Goal: Task Accomplishment & Management: Manage account settings

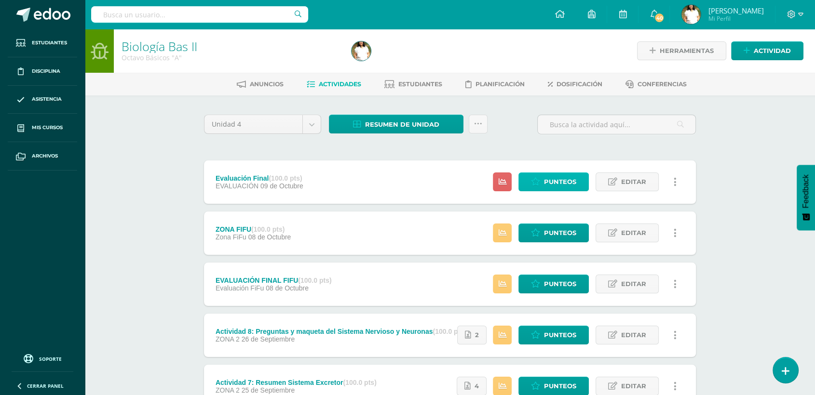
click at [566, 191] on span "Punteos" at bounding box center [560, 182] width 32 height 18
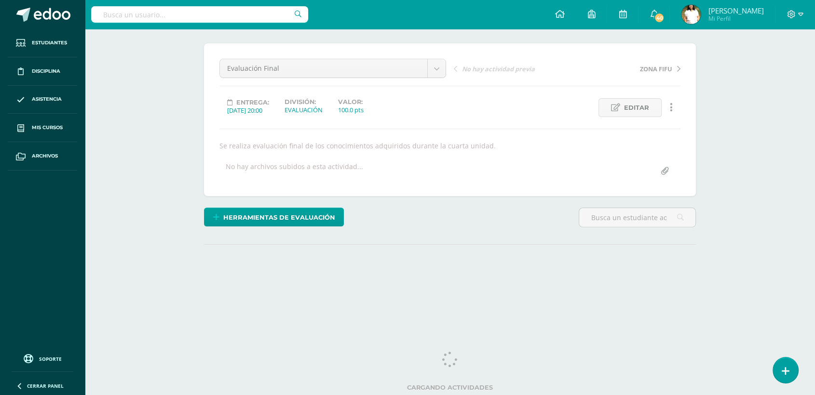
scroll to position [108, 0]
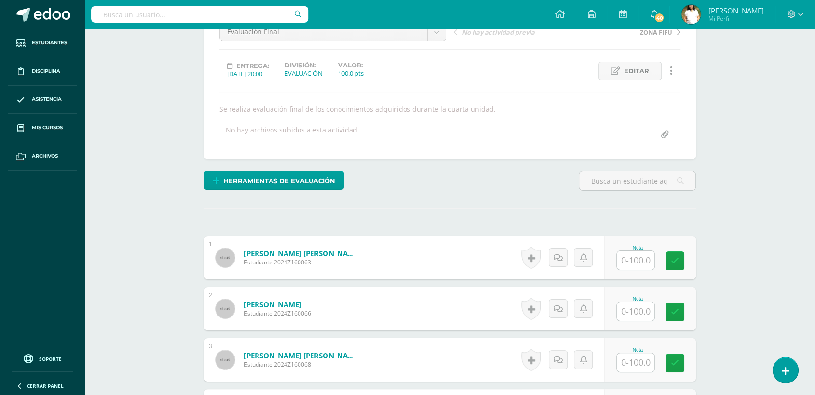
drag, startPoint x: 821, startPoint y: 126, endPoint x: 794, endPoint y: 274, distance: 150.0
click at [794, 274] on html "Estudiantes Disciplina Asistencia Mis cursos Archivos Soporte Ayuda Reportar un…" at bounding box center [407, 345] width 815 height 907
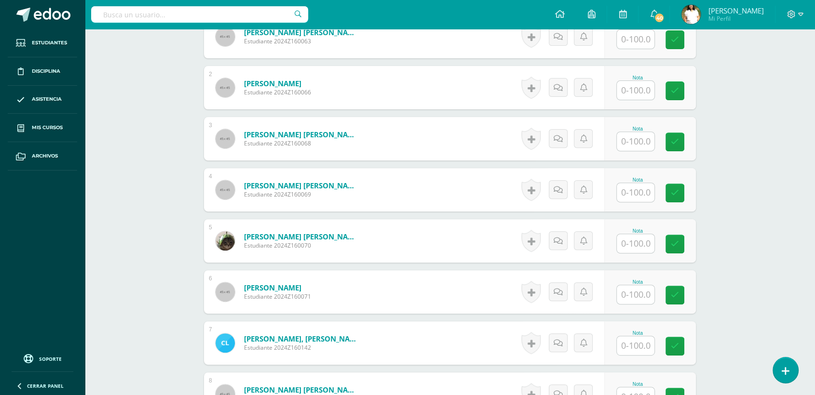
scroll to position [360, 0]
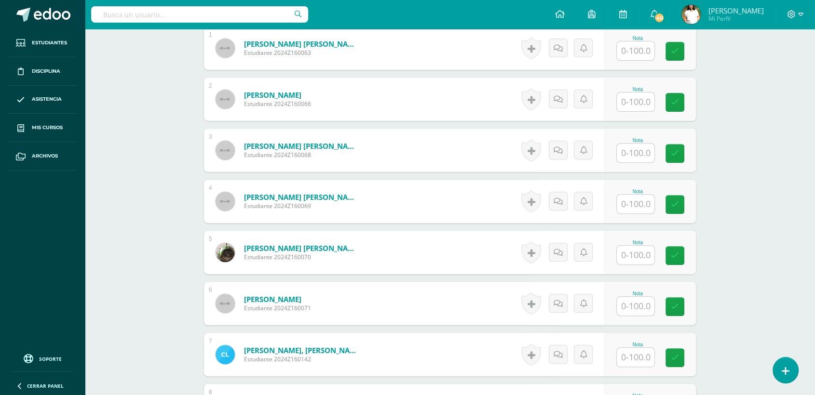
type input "44"
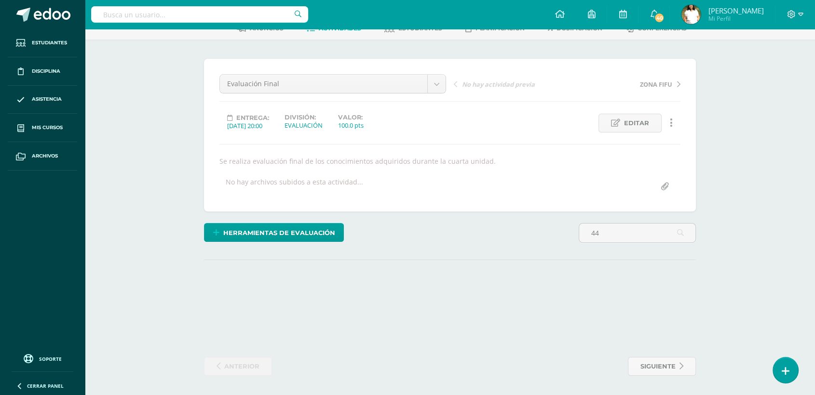
scroll to position [290, 0]
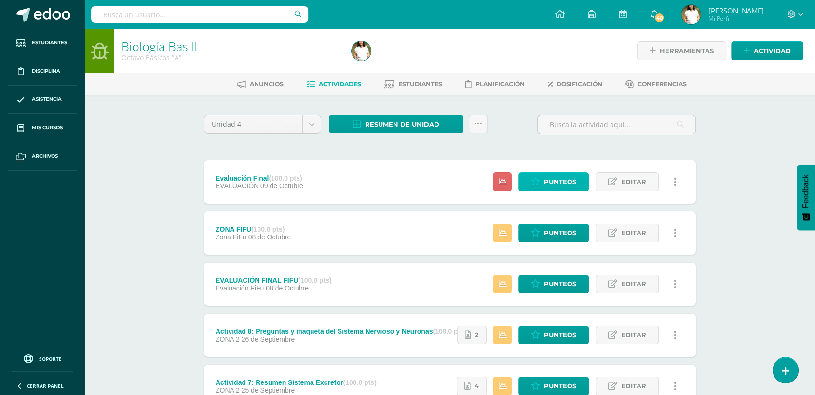
click at [558, 191] on span "Punteos" at bounding box center [560, 182] width 32 height 18
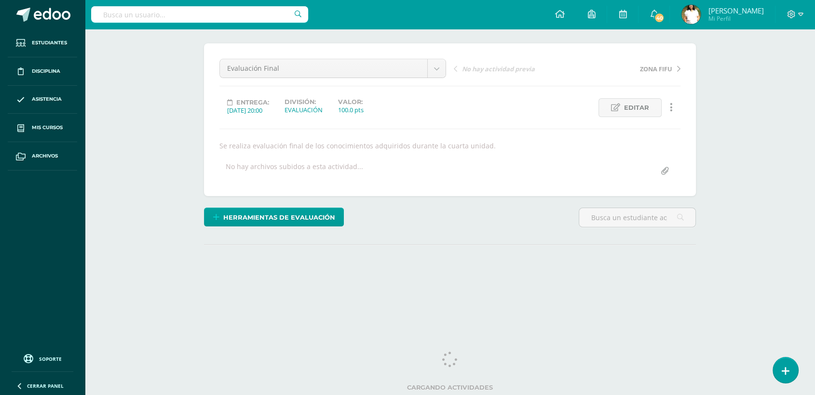
type input "f"
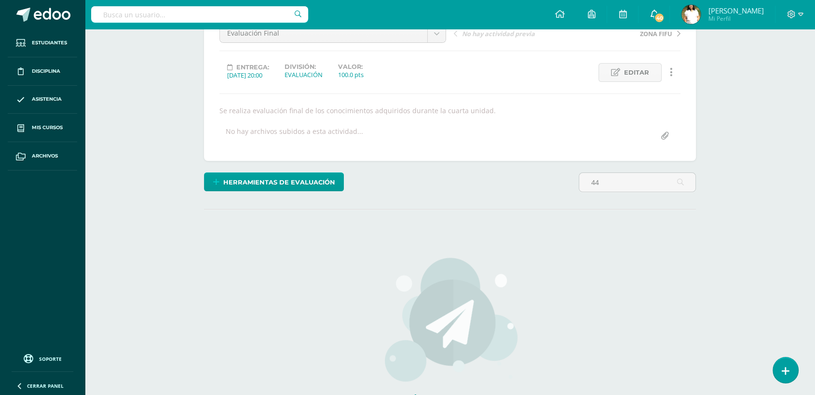
scroll to position [290, 0]
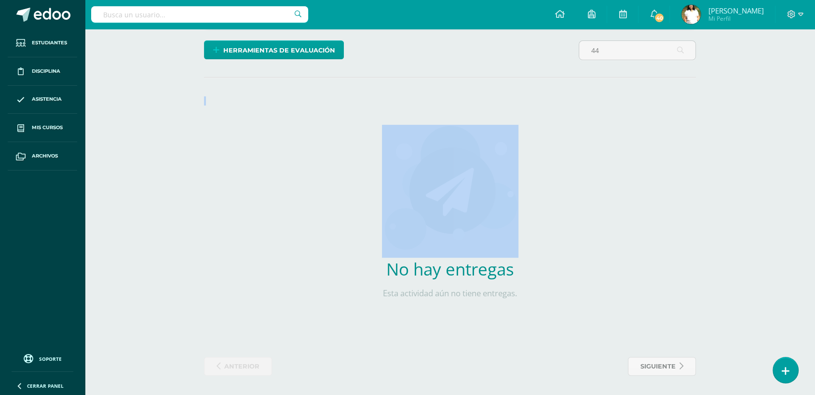
drag, startPoint x: 605, startPoint y: 89, endPoint x: 626, endPoint y: 181, distance: 94.4
click at [626, 181] on div "¿Estás seguro que quieres eliminar esta actividad? Esto borrará la actividad y …" at bounding box center [449, 126] width 499 height 500
click at [616, 41] on input "44" at bounding box center [637, 50] width 116 height 19
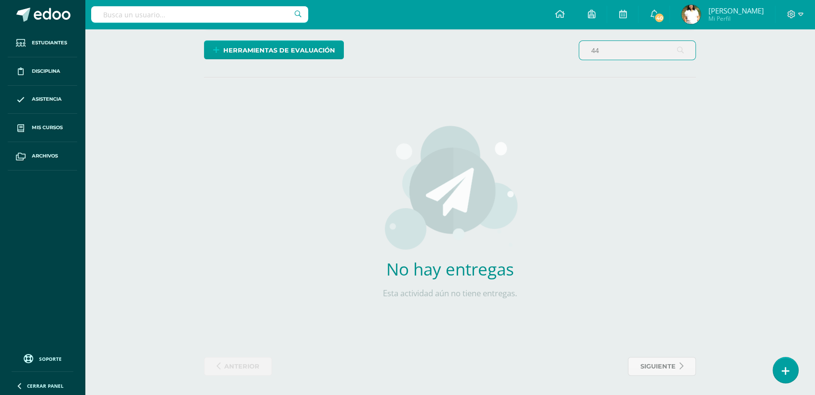
type input "4"
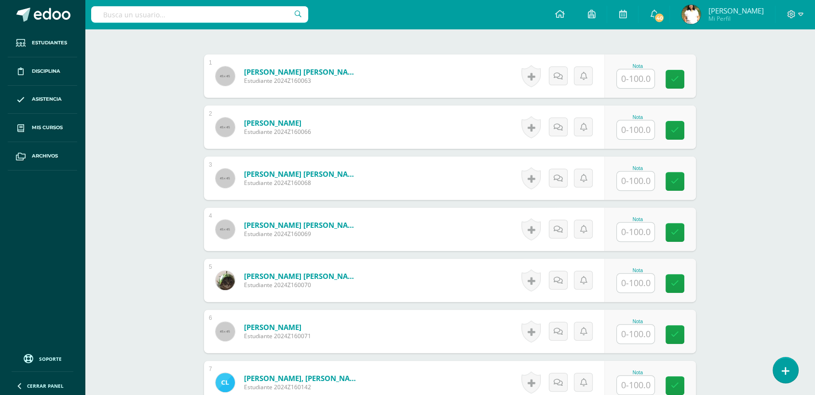
click at [646, 139] on input "text" at bounding box center [636, 130] width 38 height 19
type input "44"
type input "74"
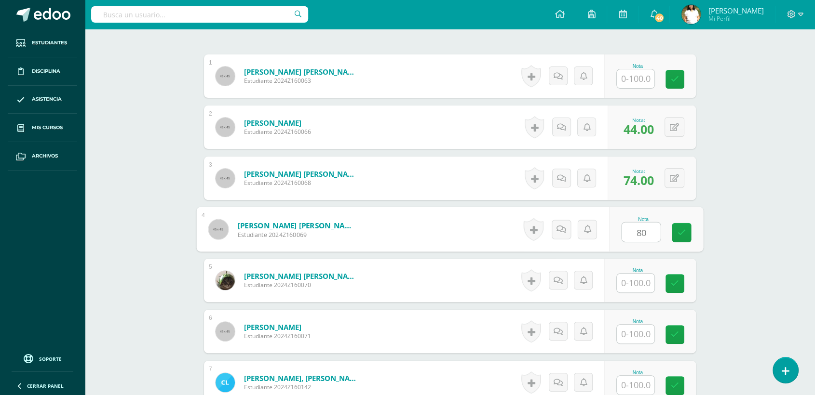
type input "80"
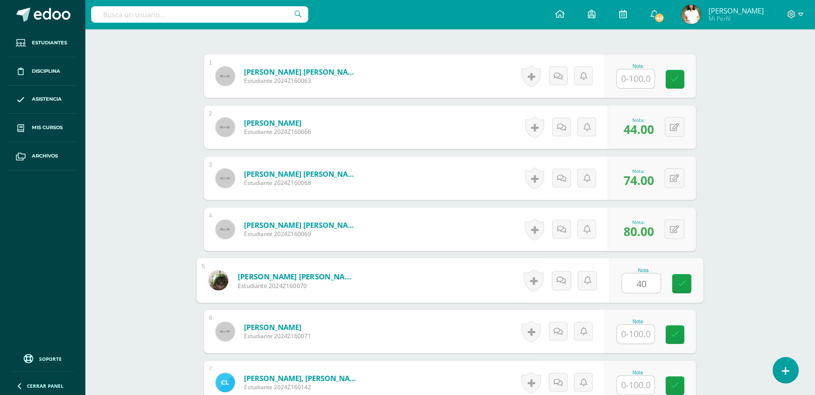
type input "40"
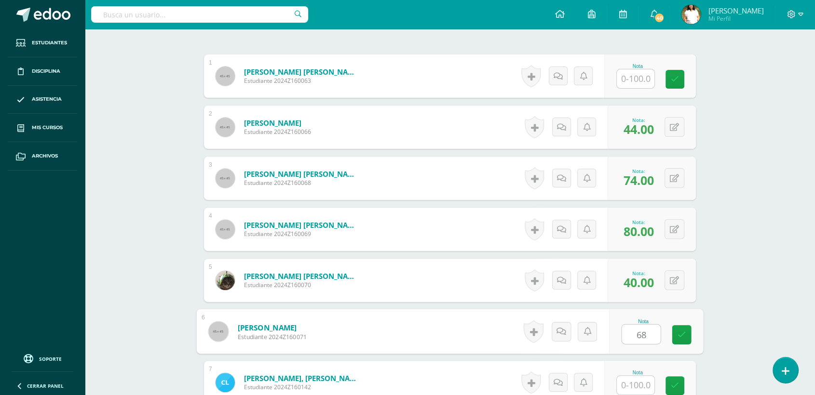
type input "68"
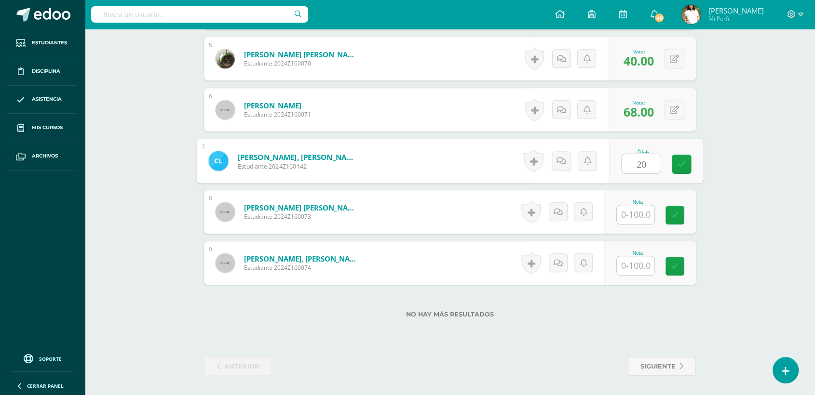
type input "20"
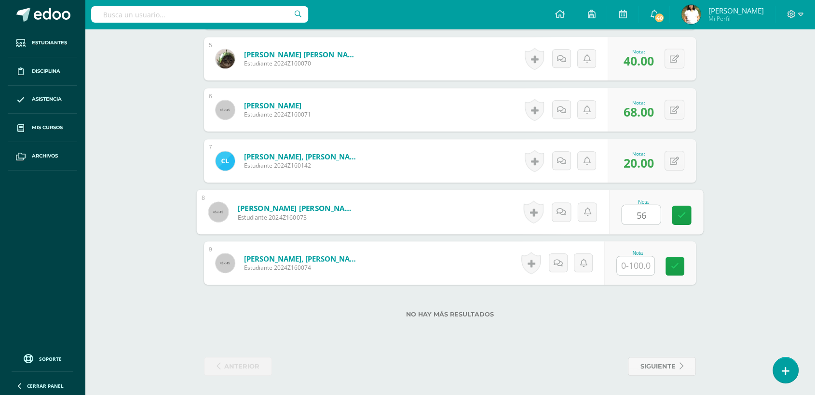
type input "56"
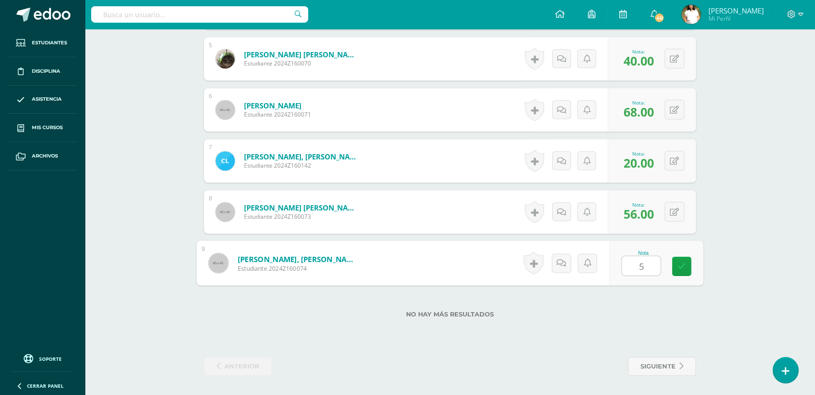
type input "50"
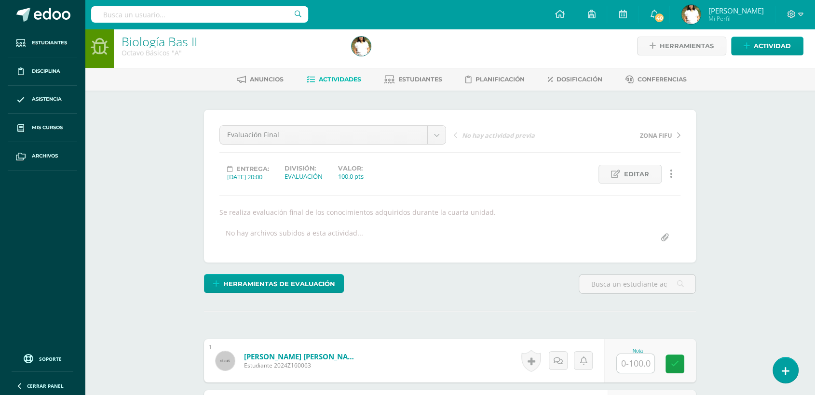
scroll to position [0, 0]
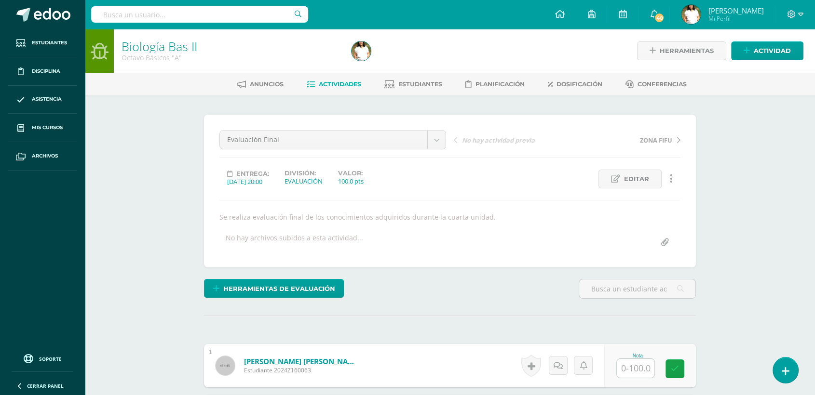
click at [361, 88] on span "Actividades" at bounding box center [340, 83] width 42 height 7
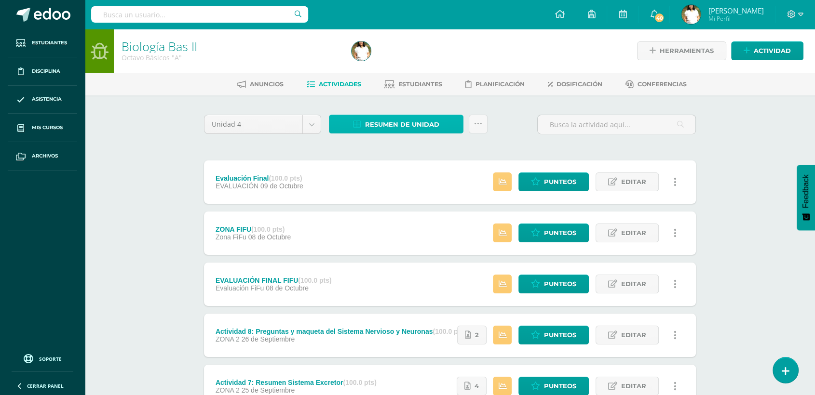
click at [398, 134] on span "Resumen de unidad" at bounding box center [402, 125] width 74 height 18
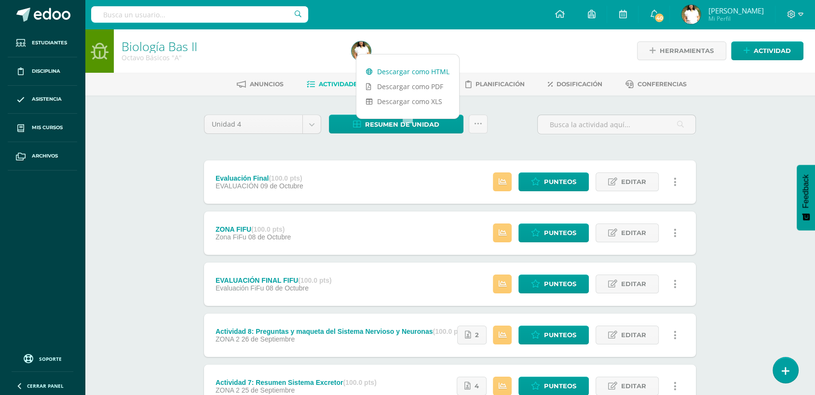
click at [416, 73] on link "Descargar como HTML" at bounding box center [407, 71] width 103 height 15
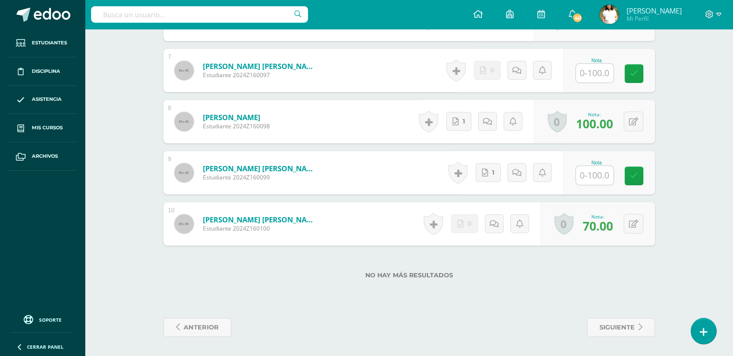
scroll to position [687, 0]
click at [598, 166] on input "text" at bounding box center [595, 175] width 38 height 19
type input "70"
click at [644, 172] on icon at bounding box center [640, 176] width 9 height 8
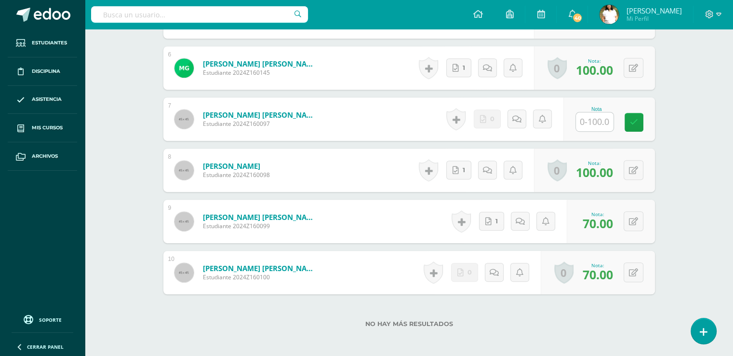
scroll to position [551, 0]
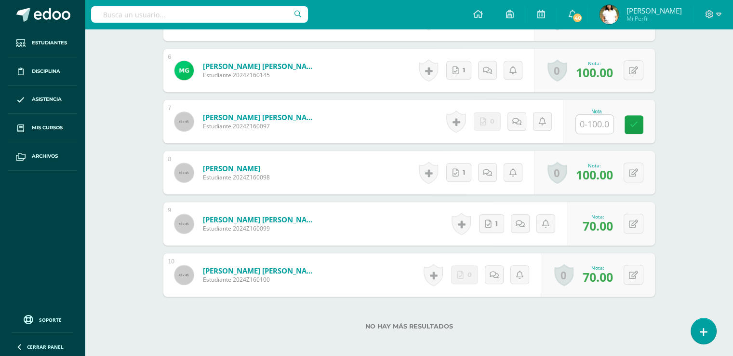
click at [601, 134] on input "text" at bounding box center [595, 124] width 38 height 19
type input "70"
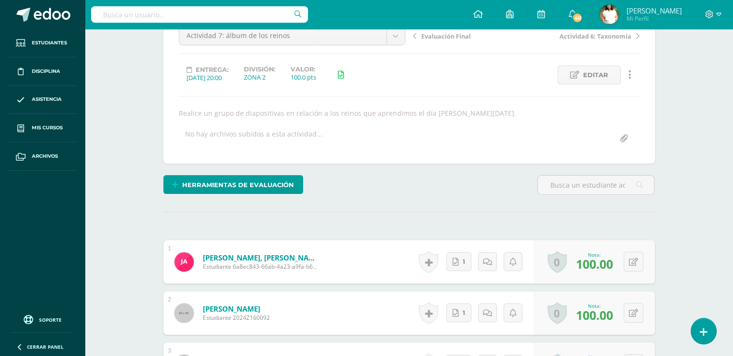
scroll to position [85, 0]
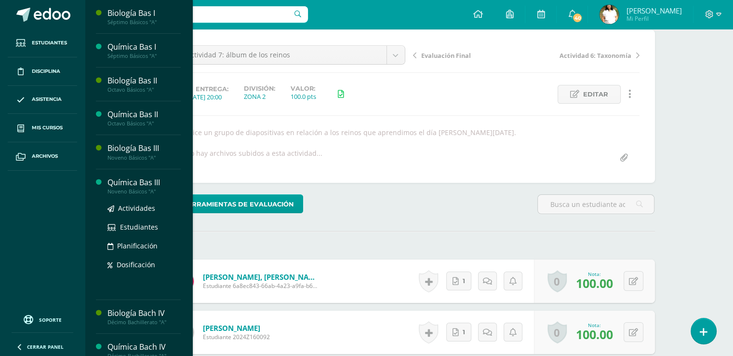
click at [168, 188] on div "Química Bas III" at bounding box center [143, 182] width 73 height 11
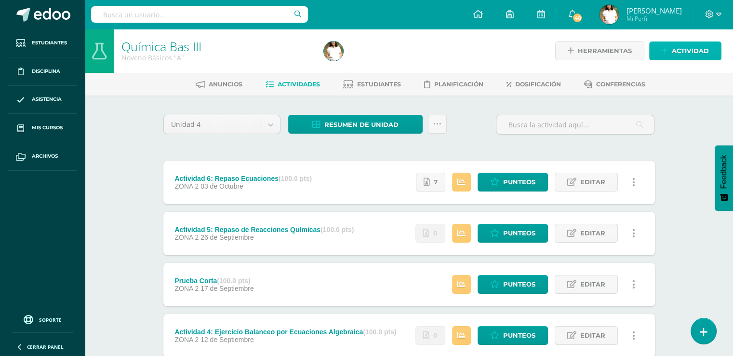
click at [676, 55] on span "Actividad" at bounding box center [690, 51] width 37 height 18
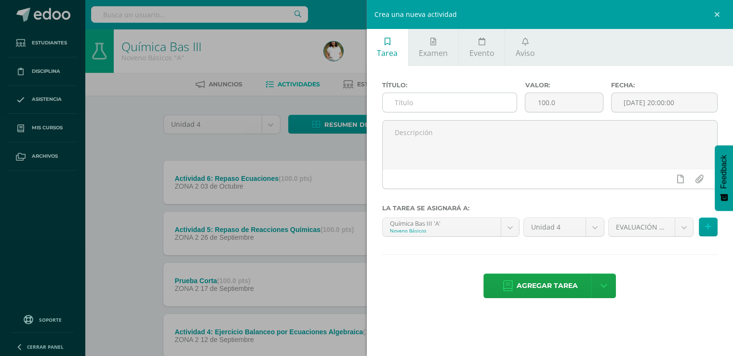
click at [409, 112] on input "text" at bounding box center [450, 102] width 134 height 19
type input "Evaluación Final"
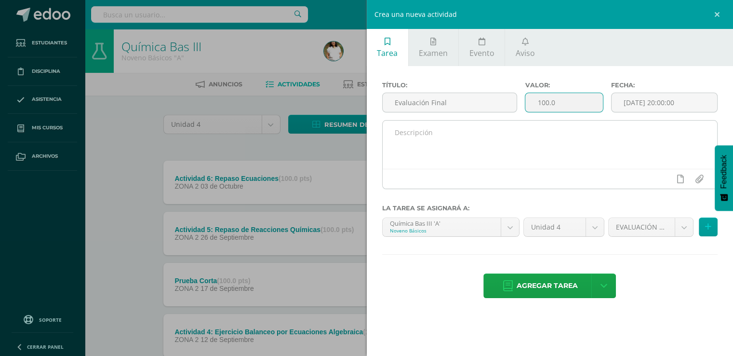
click at [445, 157] on textarea at bounding box center [550, 145] width 335 height 48
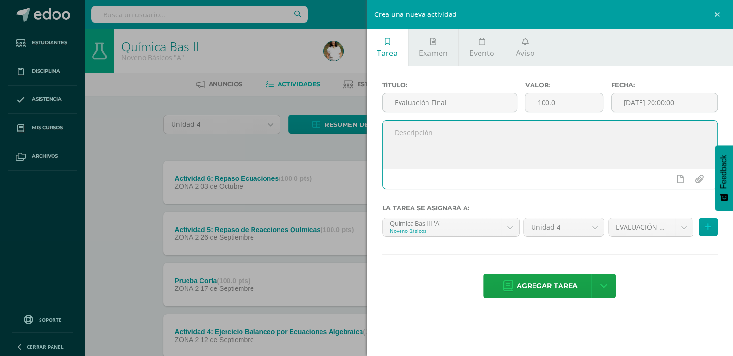
paste textarea "Se realiza evaluación final de los conocimientos adquiridos durante la cuarta u…"
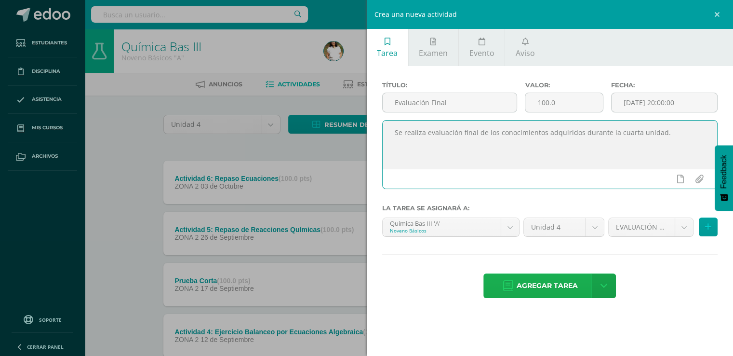
type textarea "Se realiza evaluación final de los conocimientos adquiridos durante la cuarta u…"
click at [518, 297] on span "Agregar tarea" at bounding box center [547, 286] width 61 height 24
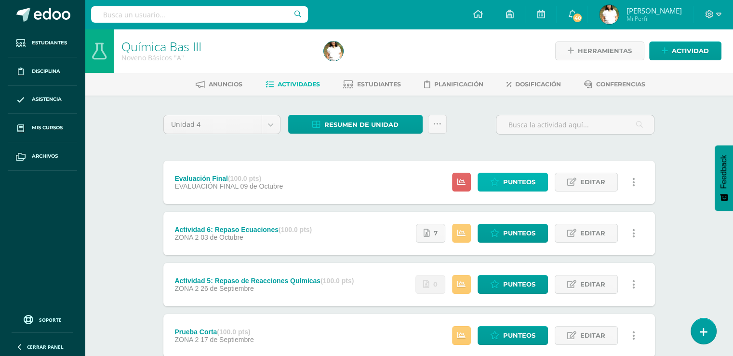
click at [531, 191] on span "Punteos" at bounding box center [519, 182] width 32 height 18
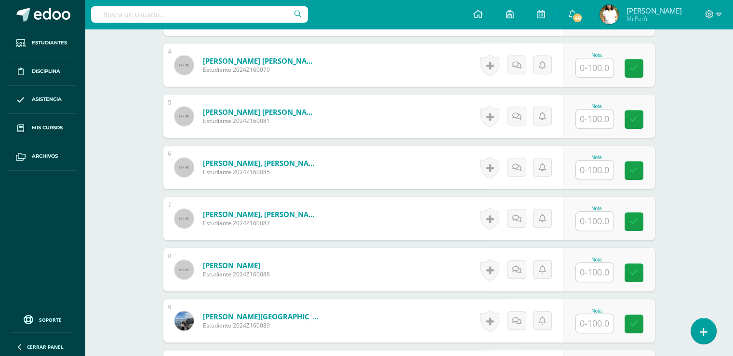
scroll to position [476, 0]
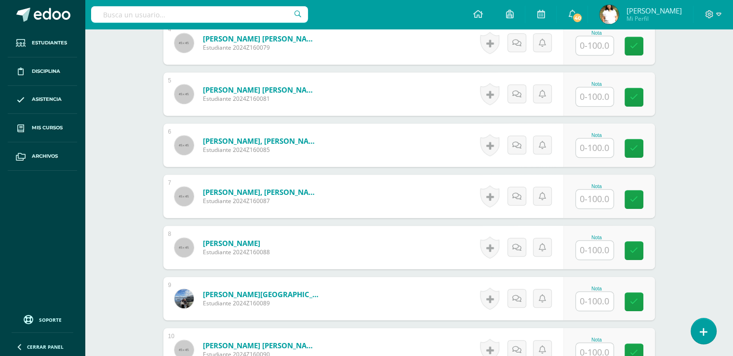
click at [598, 208] on input "text" at bounding box center [595, 198] width 38 height 19
type input "40"
click at [603, 310] on input "text" at bounding box center [595, 301] width 38 height 19
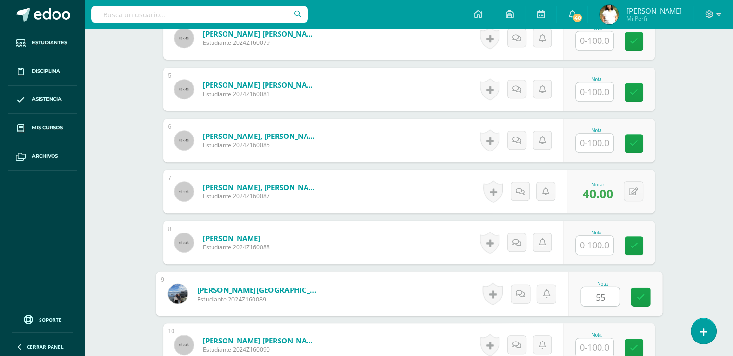
type input "55"
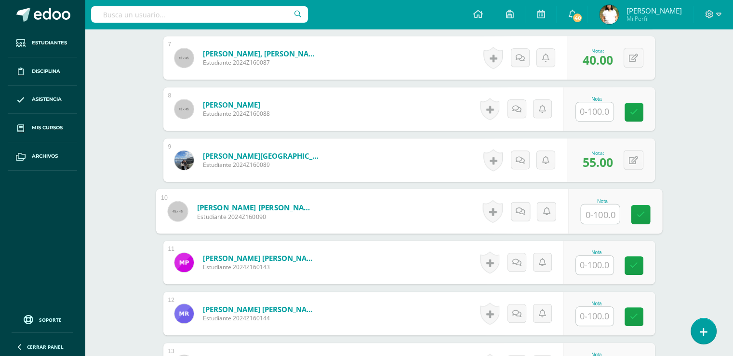
scroll to position [613, 0]
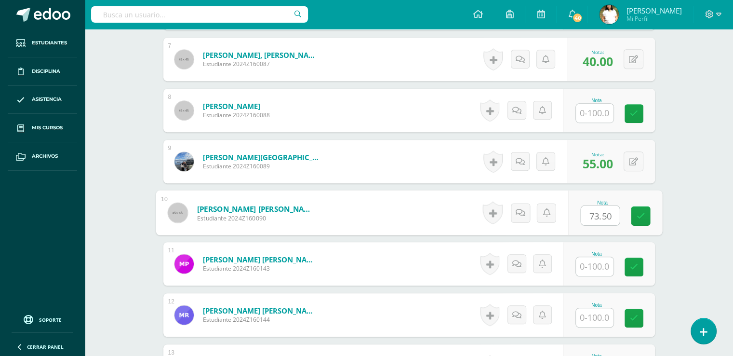
type input "73.50"
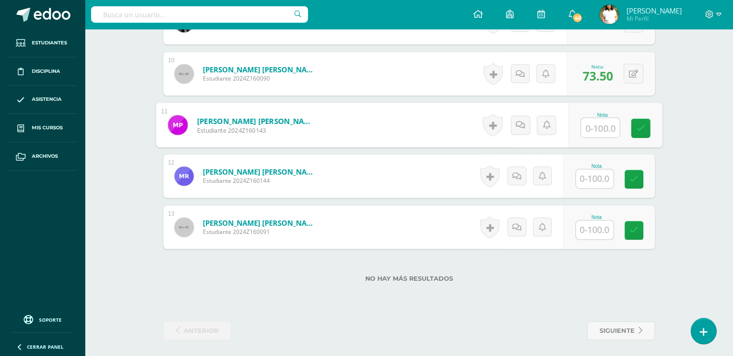
scroll to position [744, 0]
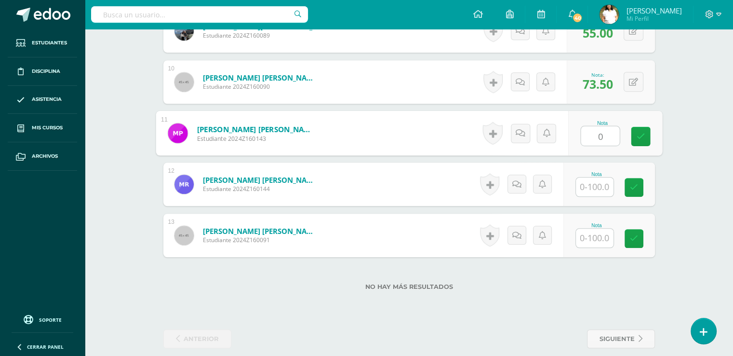
type input "0"
click at [601, 196] on input "text" at bounding box center [595, 186] width 38 height 19
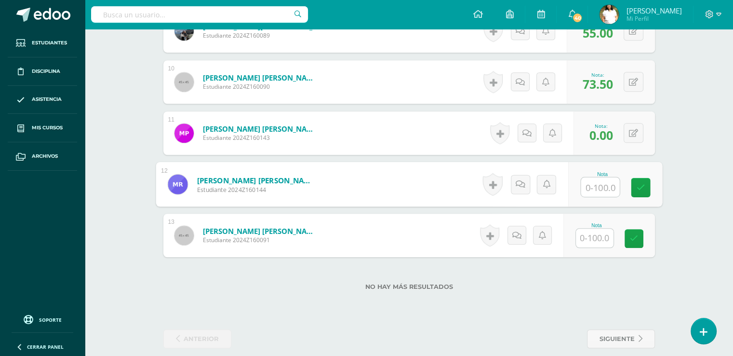
click at [607, 247] on input "text" at bounding box center [595, 237] width 38 height 19
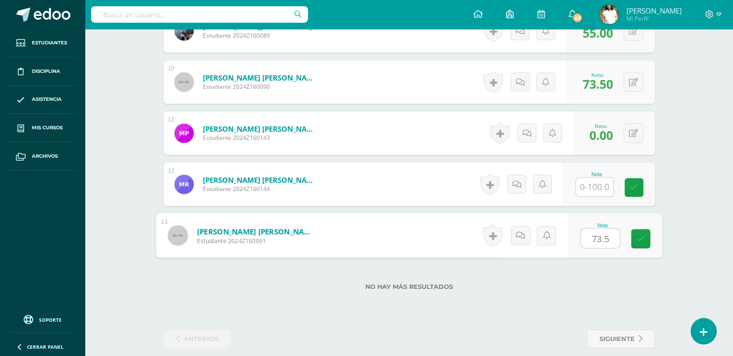
type input "73.50"
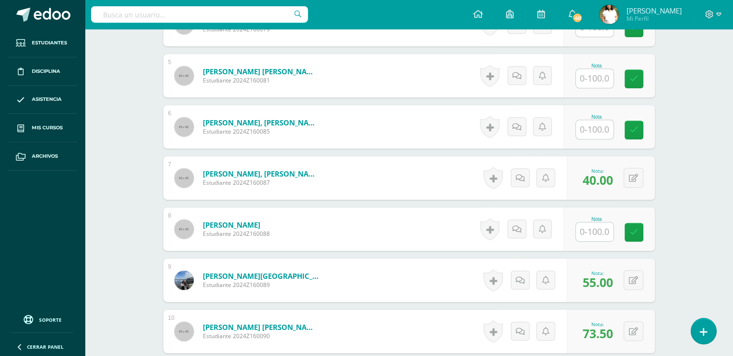
scroll to position [458, 0]
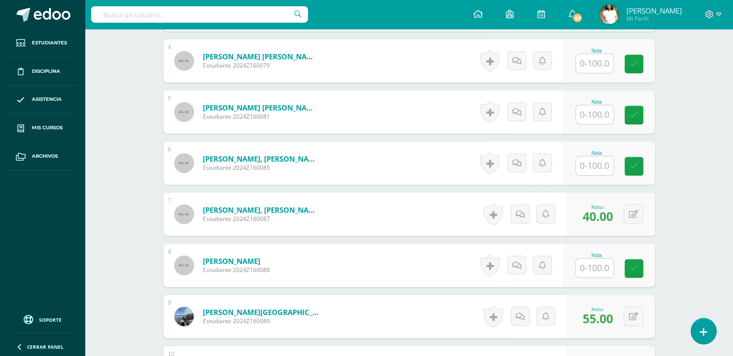
click at [603, 124] on input "text" at bounding box center [595, 114] width 38 height 19
type input "61"
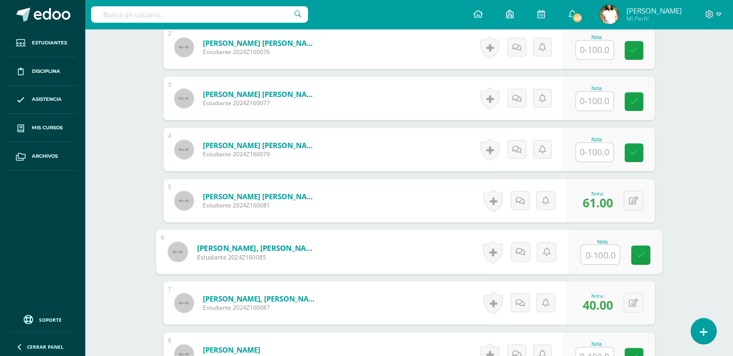
scroll to position [361, 0]
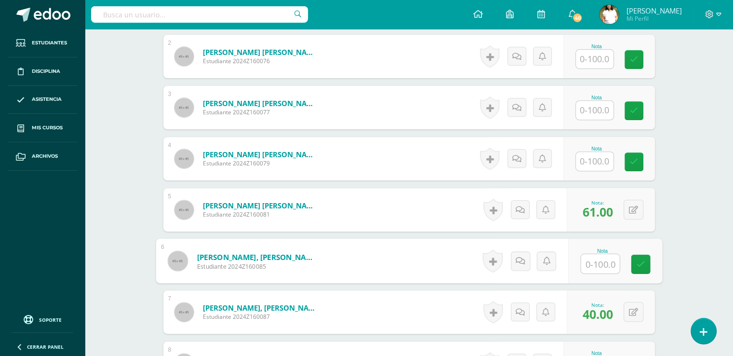
click at [604, 68] on input "text" at bounding box center [595, 59] width 38 height 19
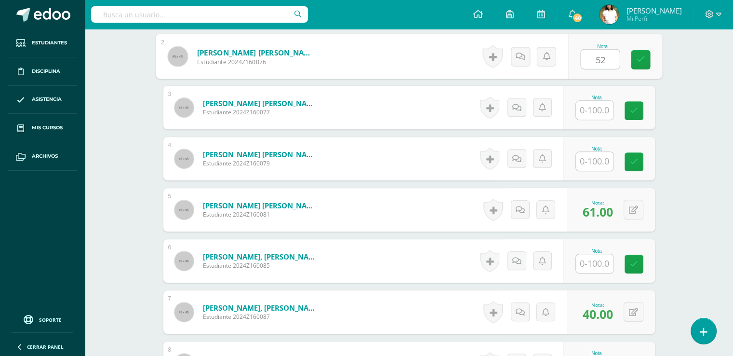
type input "52"
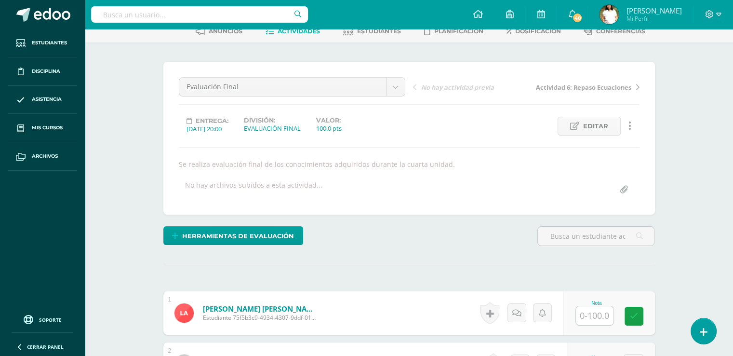
scroll to position [19, 0]
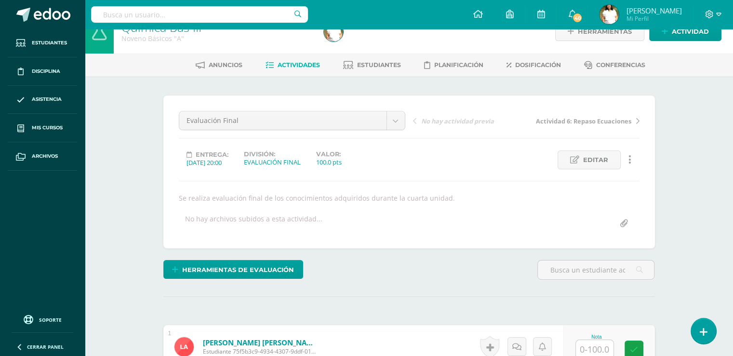
click at [307, 72] on link "Actividades" at bounding box center [293, 64] width 54 height 15
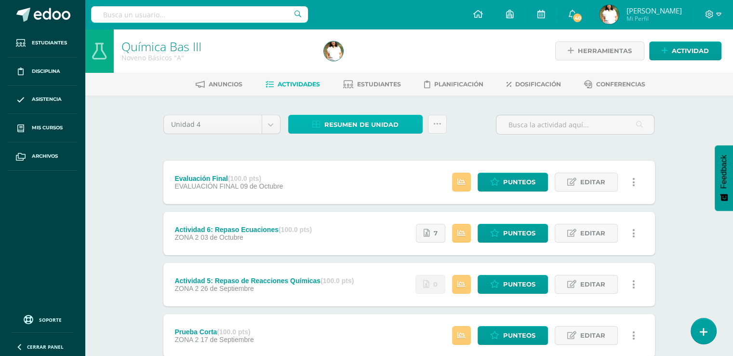
click at [355, 134] on span "Resumen de unidad" at bounding box center [361, 125] width 74 height 18
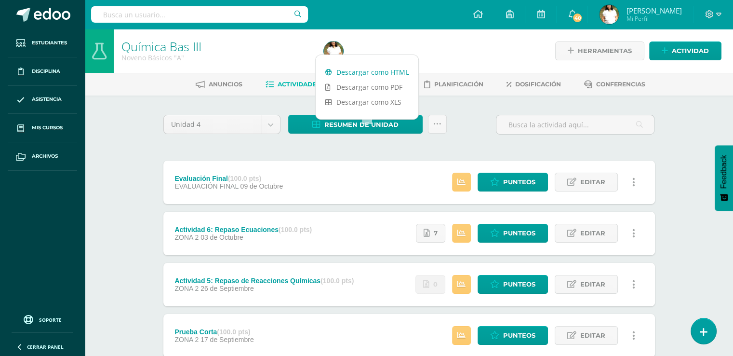
click at [360, 72] on link "Descargar como HTML" at bounding box center [367, 72] width 103 height 15
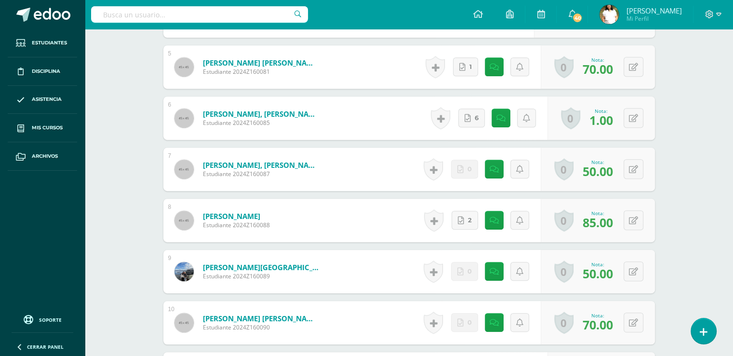
scroll to position [505, 0]
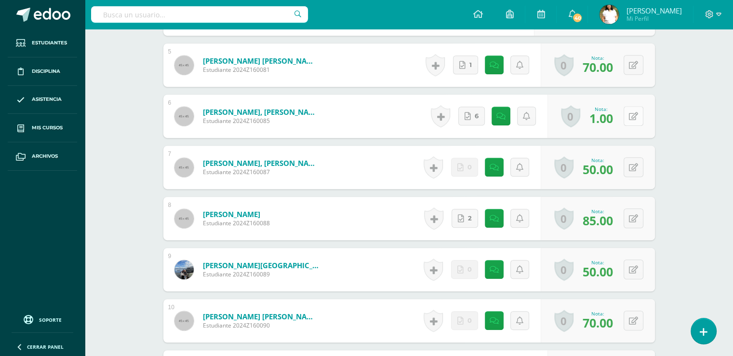
click at [638, 121] on icon at bounding box center [633, 116] width 9 height 8
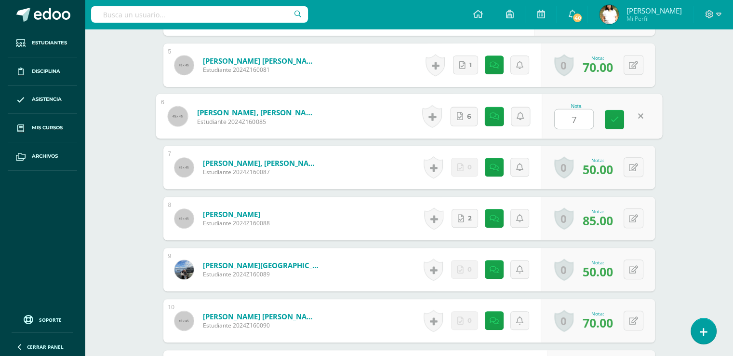
type input "70"
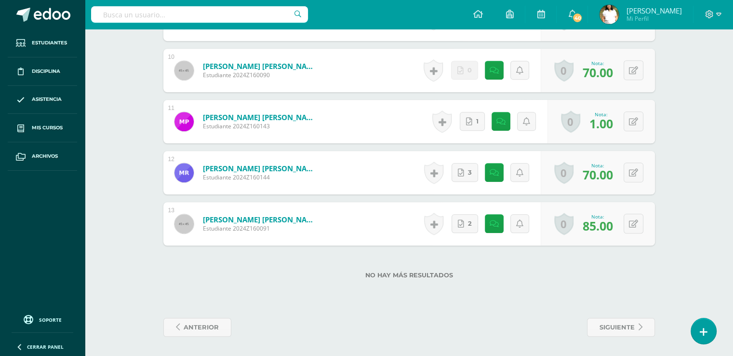
scroll to position [790, 0]
click at [636, 126] on icon at bounding box center [633, 122] width 9 height 8
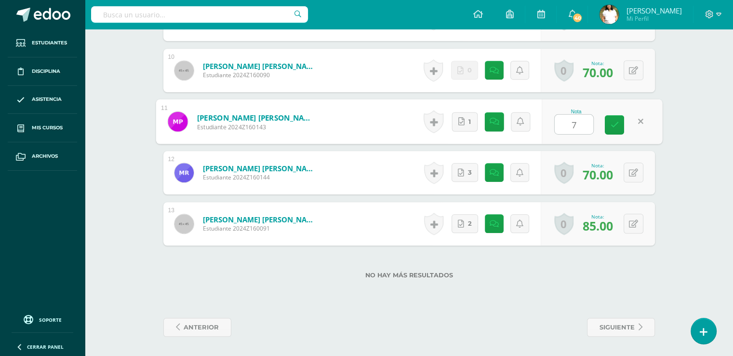
type input "70"
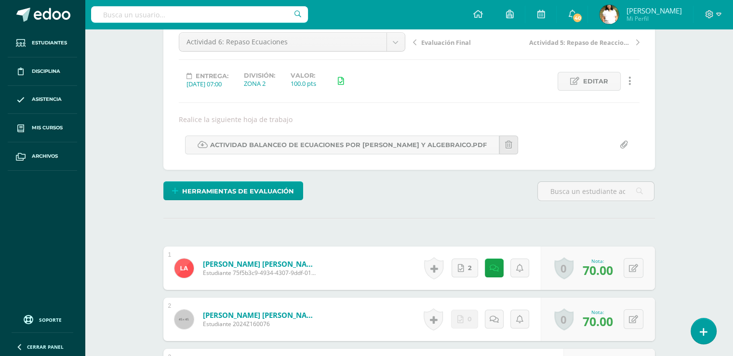
scroll to position [0, 0]
